Goal: Task Accomplishment & Management: Manage account settings

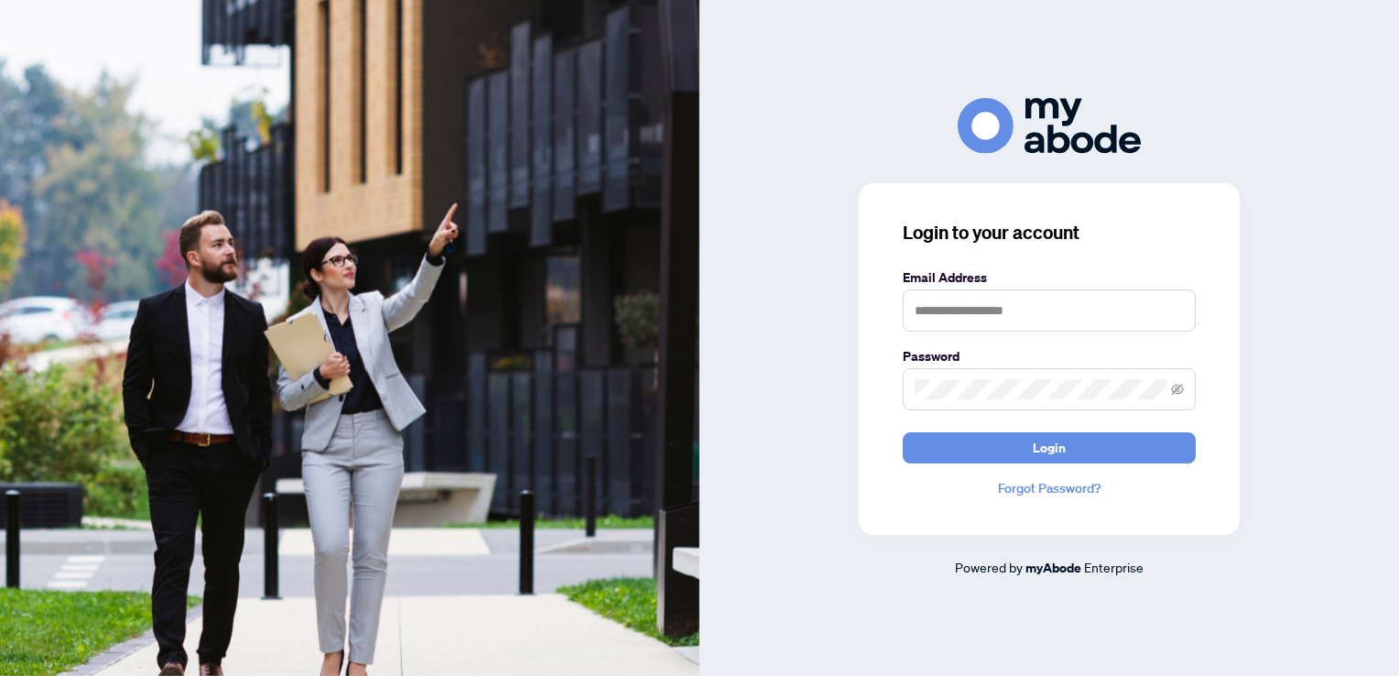
type input "**********"
click at [903, 432] on button "Login" at bounding box center [1049, 447] width 293 height 31
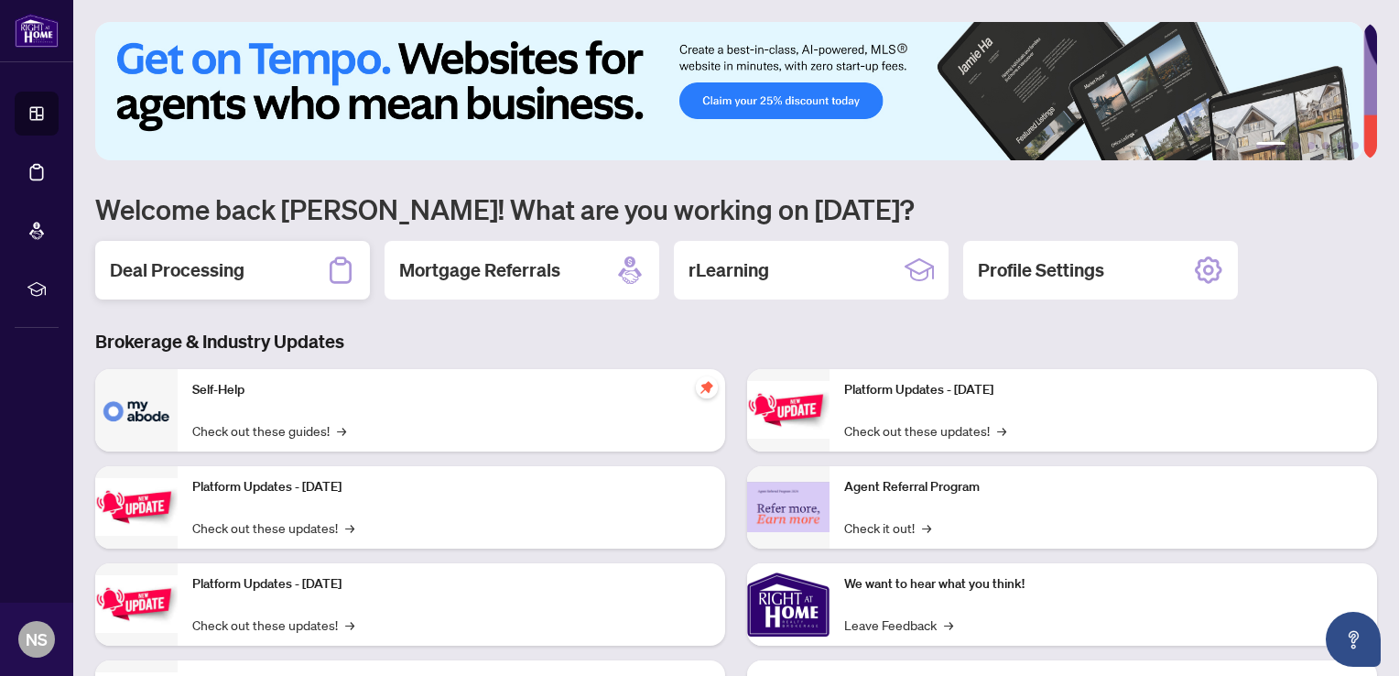
click at [150, 272] on h2 "Deal Processing" at bounding box center [177, 270] width 135 height 26
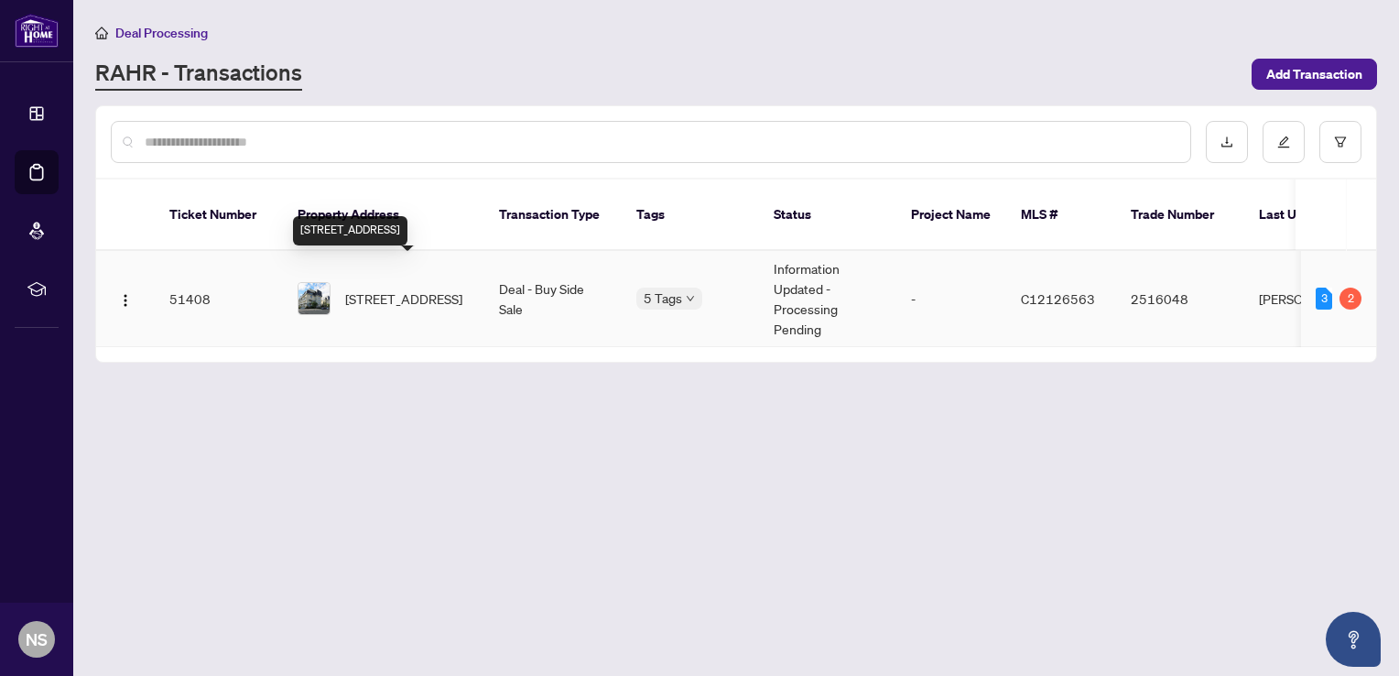
click at [384, 288] on span "655-38 Stadium Rd, Toronto, Ontario M5V 3P4, Canada" at bounding box center [403, 298] width 117 height 20
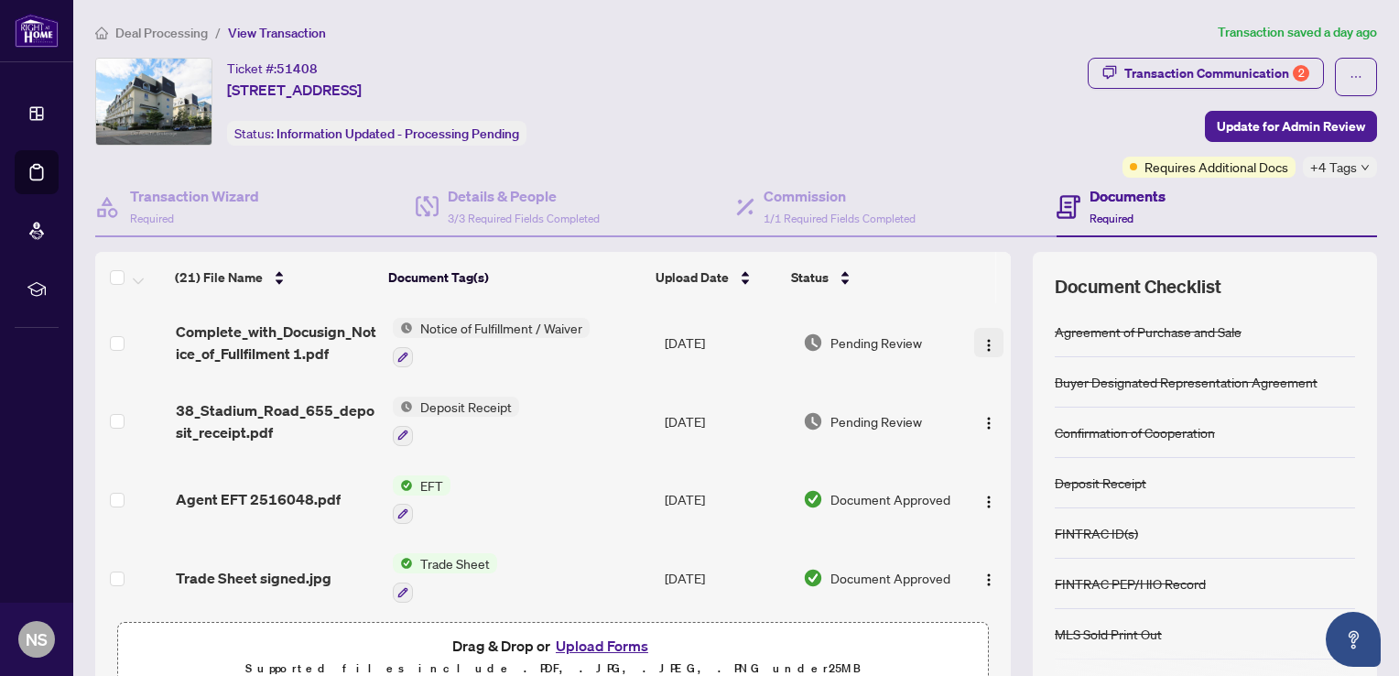
click at [981, 344] on img "button" at bounding box center [988, 345] width 15 height 15
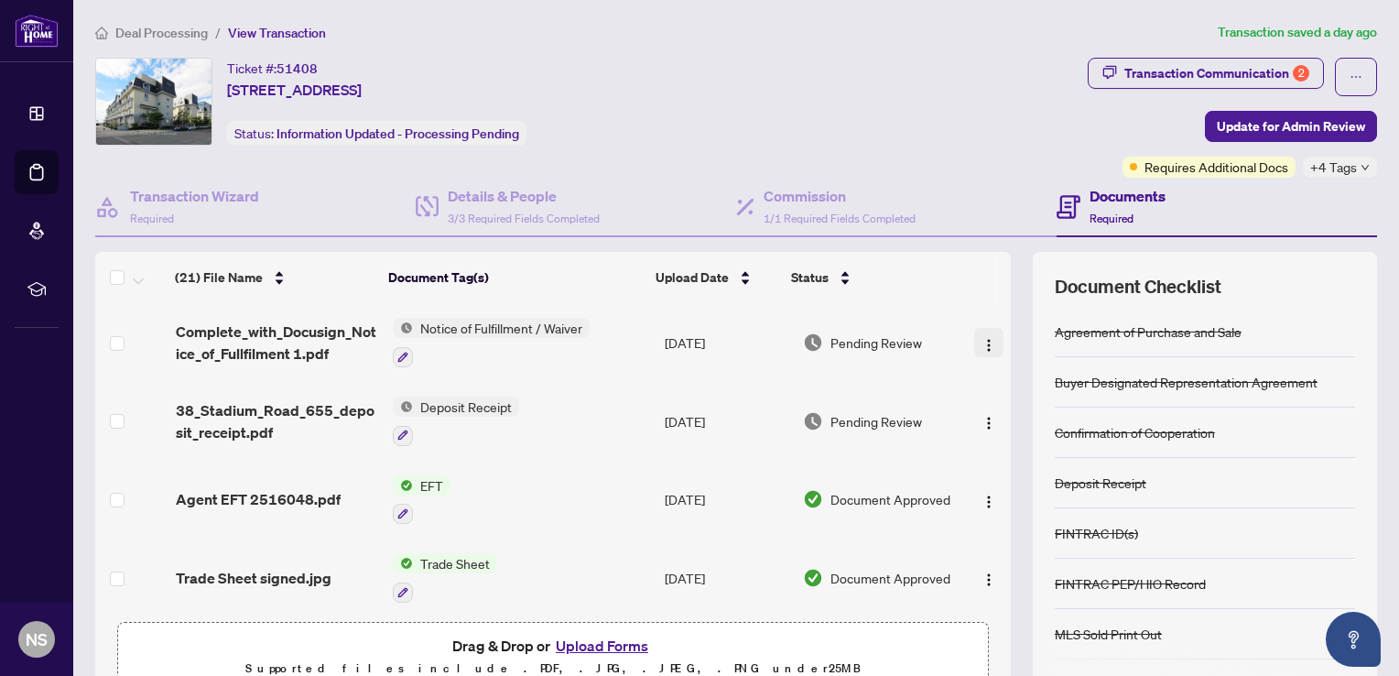
click at [981, 344] on img "button" at bounding box center [988, 345] width 15 height 15
